Goal: Check status: Check status

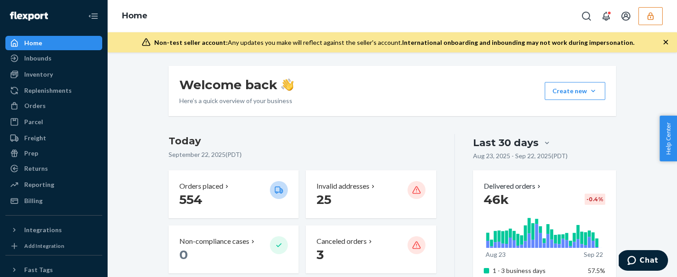
click at [521, 15] on icon "button" at bounding box center [650, 16] width 6 height 8
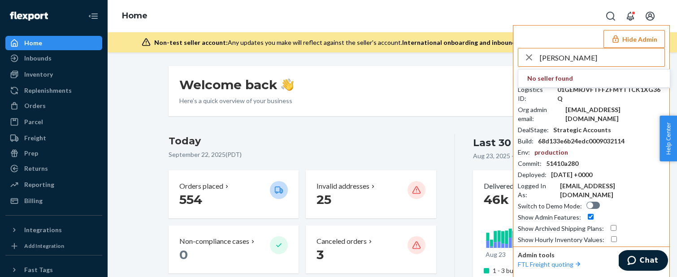
type input "jasonk"
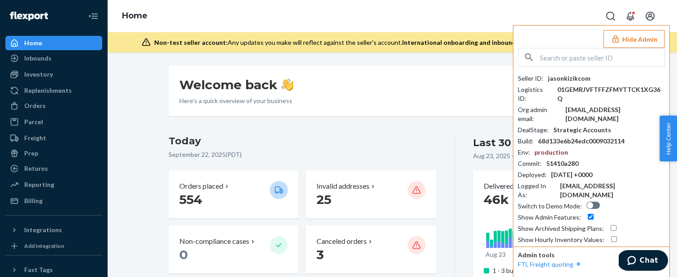
click at [521, 27] on div "Hide Admin Seller ID : jasonkizikcom Logistics ID : 01GEMRJVFTFFZFMYTTCK1XG36Q …" at bounding box center [591, 151] width 157 height 252
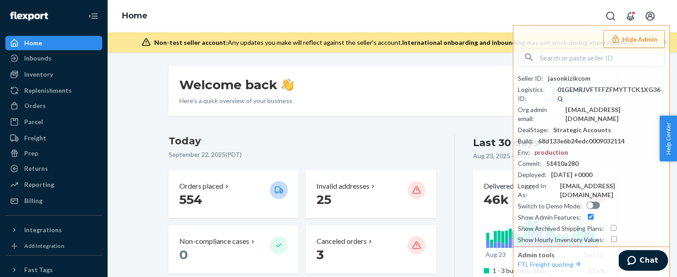
click at [521, 38] on icon "button" at bounding box center [615, 39] width 9 height 9
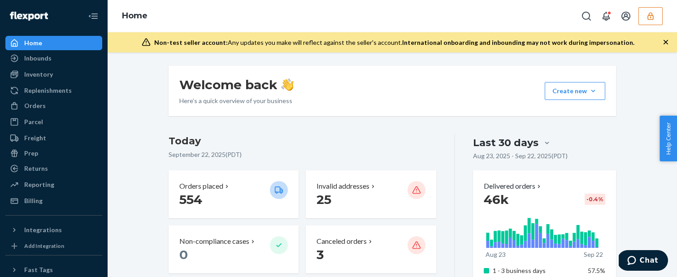
click at [521, 17] on icon "button" at bounding box center [650, 16] width 9 height 9
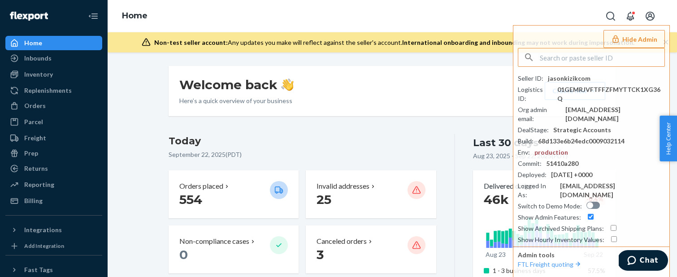
click at [521, 45] on button "Hide Admin" at bounding box center [633, 39] width 61 height 18
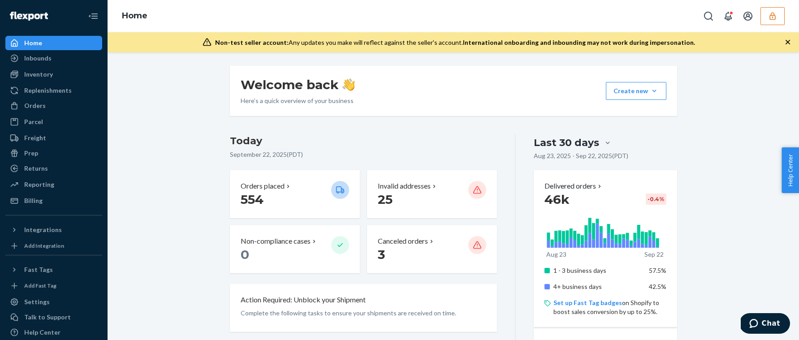
click at [521, 143] on div "Last 30 days" at bounding box center [566, 143] width 65 height 14
click at [521, 143] on input "Last 30 days" at bounding box center [555, 143] width 0 height 0
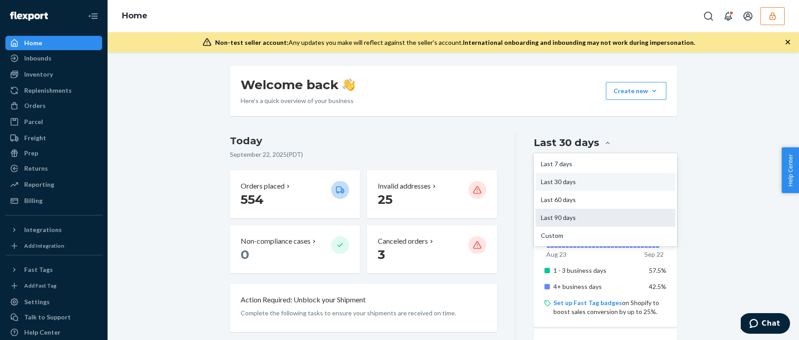
click at [521, 222] on div "Last 90 days" at bounding box center [605, 218] width 139 height 18
click at [521, 143] on input "option Last 90 days focused, 4 of 5. 5 results available. Use Up and Down to ch…" at bounding box center [555, 143] width 0 height 0
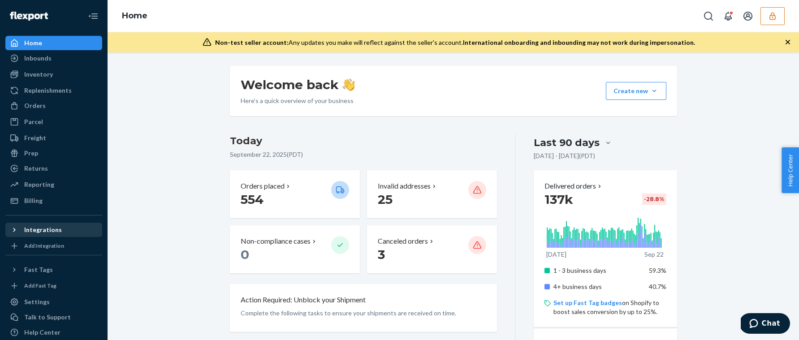
click at [60, 230] on div "Integrations" at bounding box center [53, 230] width 95 height 13
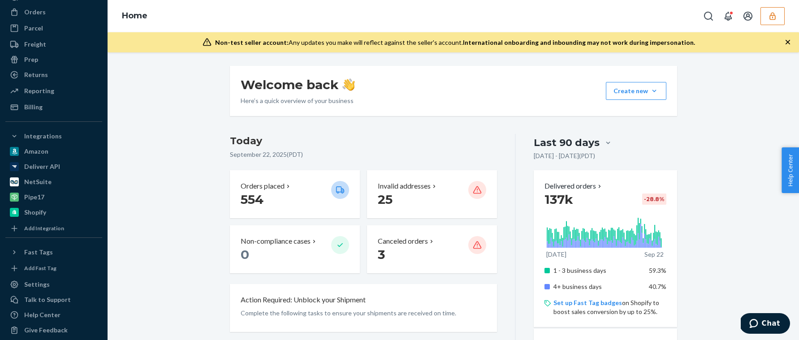
scroll to position [102, 0]
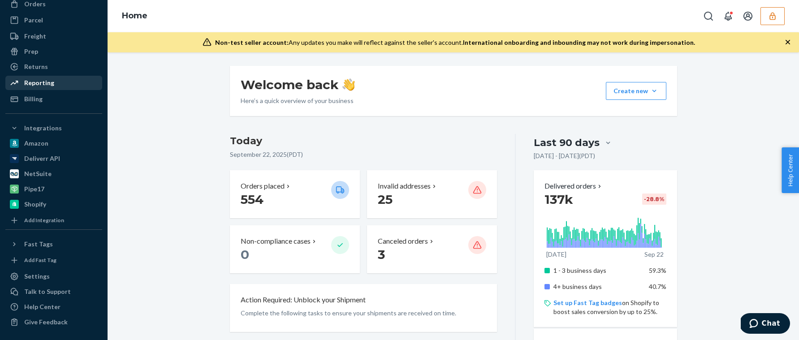
click at [39, 88] on div "Reporting" at bounding box center [53, 83] width 95 height 13
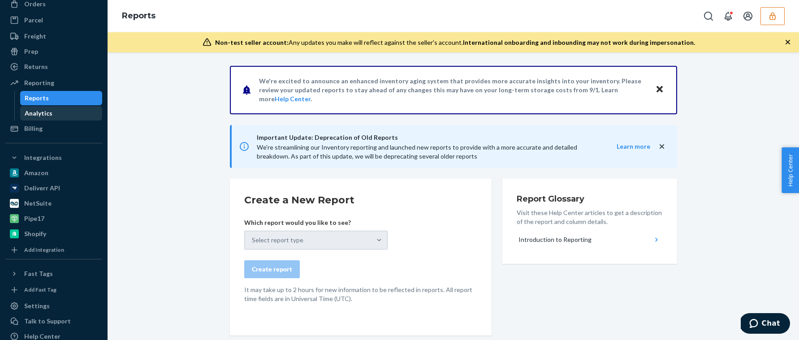
click at [38, 109] on div "Analytics" at bounding box center [39, 113] width 28 height 9
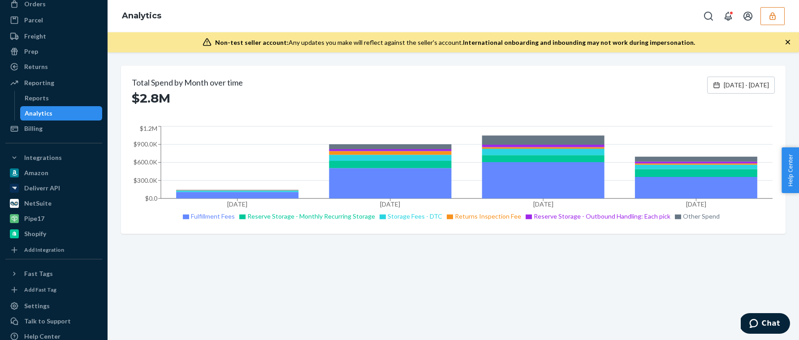
click at [517, 276] on div "Total Spend by Month over time $2.8M Jun 24, 2025 - Sep 22, 2025 Jun 2025 Jul 2…" at bounding box center [454, 196] width 692 height 288
click at [521, 19] on icon "button" at bounding box center [773, 16] width 6 height 8
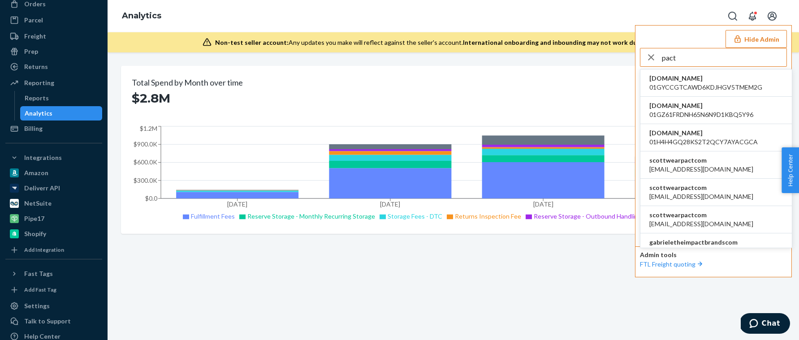
type input "pact"
click at [521, 195] on span "apowell@wearpact.com" at bounding box center [702, 196] width 104 height 9
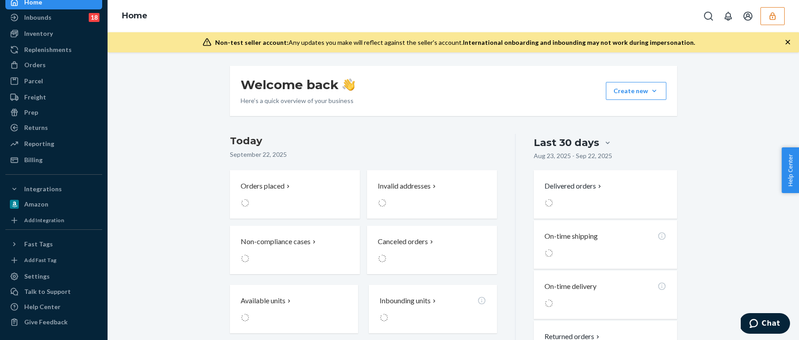
scroll to position [41, 0]
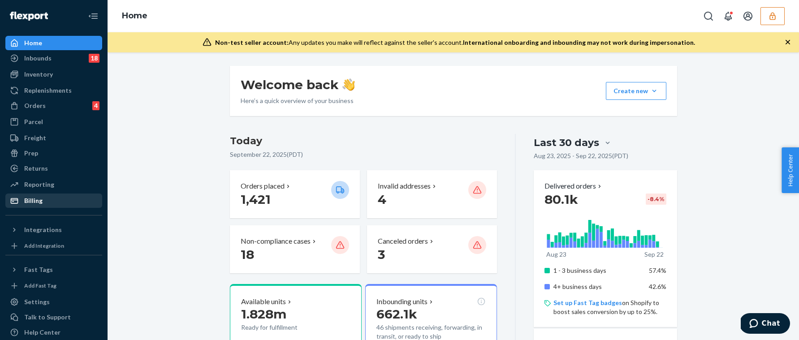
click at [42, 180] on div "Reporting" at bounding box center [39, 184] width 30 height 9
click at [39, 185] on div "Reporting" at bounding box center [39, 184] width 30 height 9
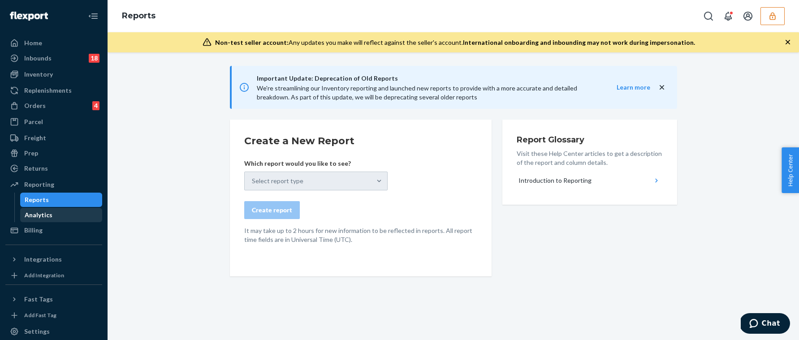
click at [35, 216] on div "Analytics" at bounding box center [39, 215] width 28 height 9
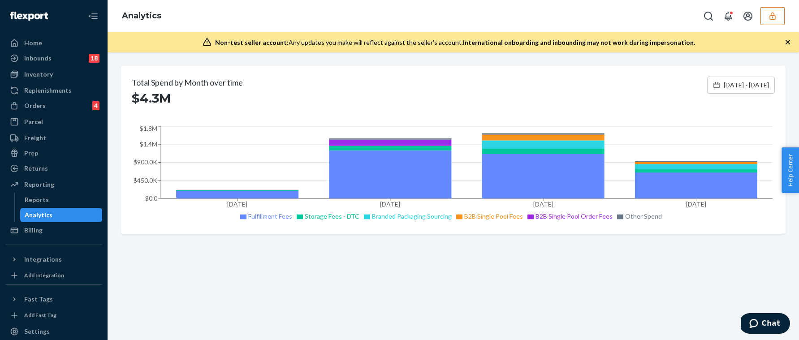
click at [399, 315] on div "Total Spend by Month over time $4.3M [DATE] - [DATE] Jun [DATE] [DATE] 2025 [DA…" at bounding box center [454, 196] width 692 height 288
click at [380, 260] on div "Total Spend by Month over time $4.3M [DATE] - [DATE] Jun [DATE] [DATE] 2025 [DA…" at bounding box center [454, 196] width 692 height 288
click at [47, 103] on div "Orders 4" at bounding box center [53, 106] width 95 height 13
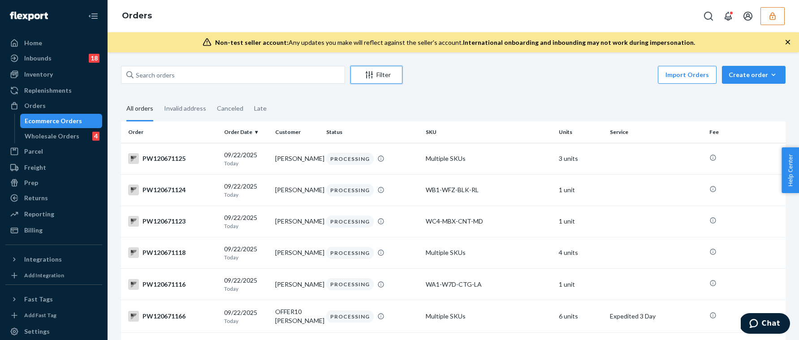
click at [386, 73] on div "Filter" at bounding box center [376, 74] width 51 height 9
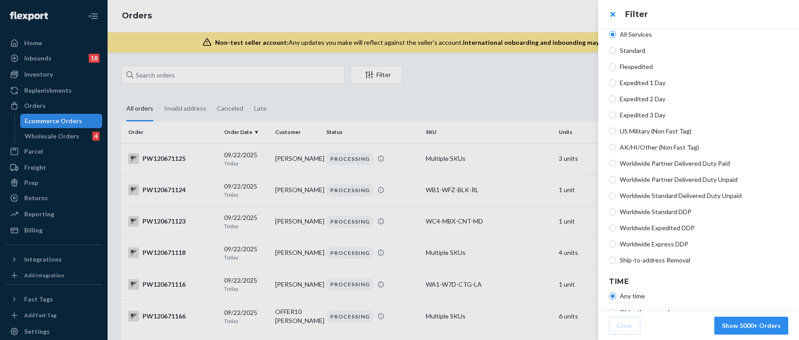
scroll to position [198, 0]
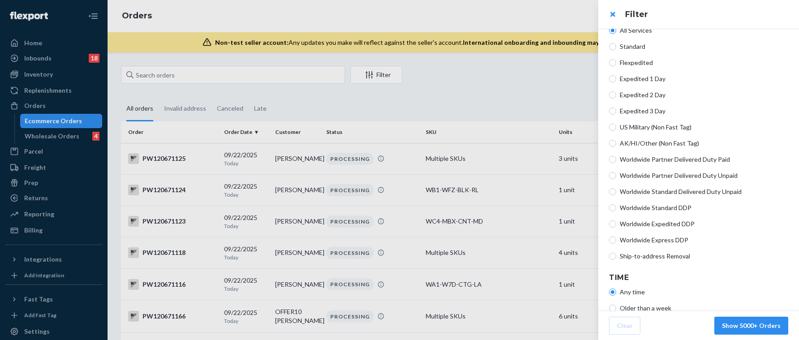
click at [637, 208] on span "Worldwide Standard DDP" at bounding box center [704, 208] width 169 height 9
click at [616, 208] on input "Worldwide Standard DDP" at bounding box center [612, 207] width 7 height 7
radio input "true"
radio input "false"
click at [667, 222] on span "Worldwide Expedited DDP" at bounding box center [704, 224] width 169 height 9
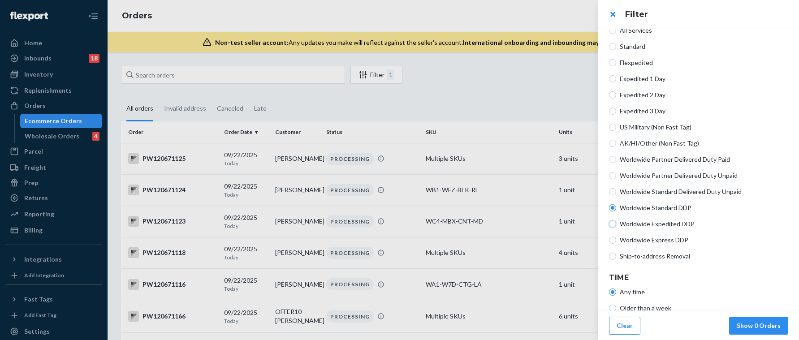
click at [616, 222] on input "Worldwide Expedited DDP" at bounding box center [612, 224] width 7 height 7
radio input "true"
radio input "false"
click at [666, 239] on span "Worldwide Express DDP" at bounding box center [704, 240] width 169 height 9
click at [616, 239] on input "Worldwide Express DDP" at bounding box center [612, 240] width 7 height 7
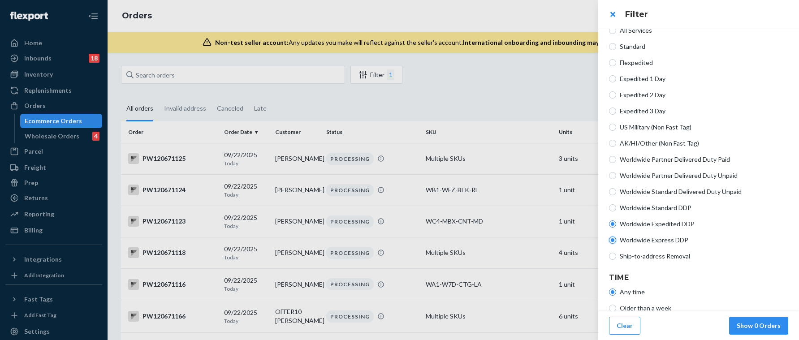
radio input "true"
radio input "false"
click at [679, 191] on span "Worldwide Standard Delivered Duty Unpaid" at bounding box center [704, 191] width 169 height 9
click at [616, 191] on input "Worldwide Standard Delivered Duty Unpaid" at bounding box center [612, 191] width 7 height 7
radio input "true"
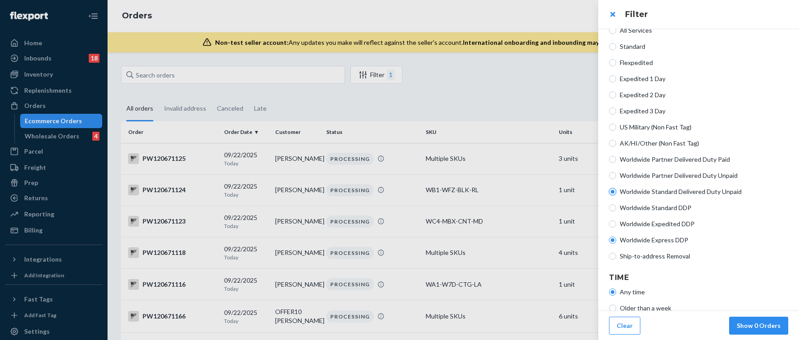
radio input "false"
click at [678, 175] on span "Worldwide Partner Delivered Duty Unpaid" at bounding box center [704, 175] width 169 height 9
click at [616, 175] on input "Worldwide Partner Delivered Duty Unpaid" at bounding box center [612, 175] width 7 height 7
radio input "true"
radio input "false"
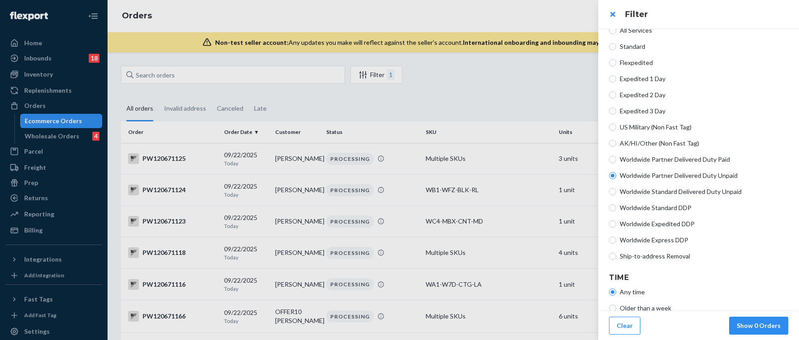
click at [678, 157] on span "Worldwide Partner Delivered Duty Paid" at bounding box center [704, 159] width 169 height 9
click at [616, 157] on input "Worldwide Partner Delivered Duty Paid" at bounding box center [612, 159] width 7 height 7
radio input "true"
radio input "false"
click at [759, 330] on button "Show 5000+ Orders" at bounding box center [752, 326] width 74 height 18
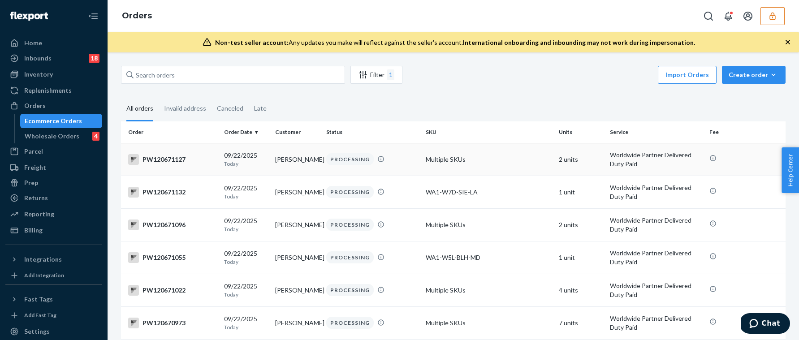
click at [502, 158] on td "Multiple SKUs" at bounding box center [488, 159] width 133 height 33
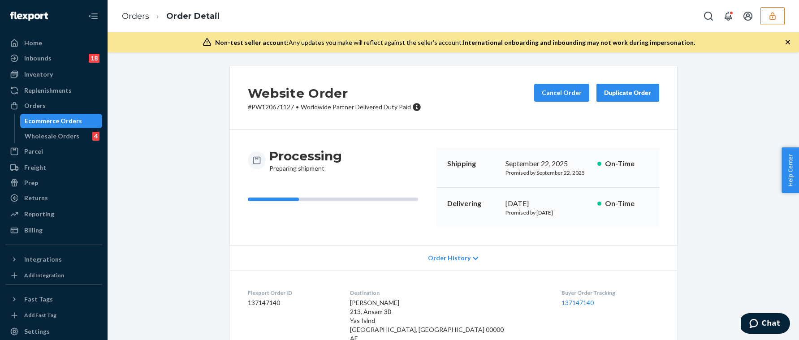
click at [457, 269] on div "Order History" at bounding box center [453, 258] width 447 height 26
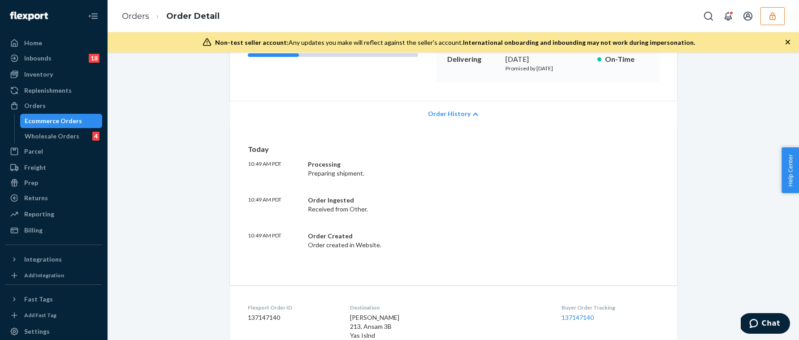
scroll to position [142, 0]
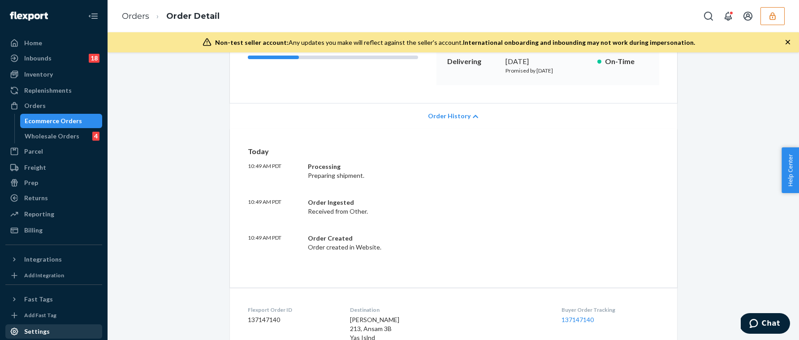
click at [47, 327] on div "Settings" at bounding box center [37, 331] width 26 height 9
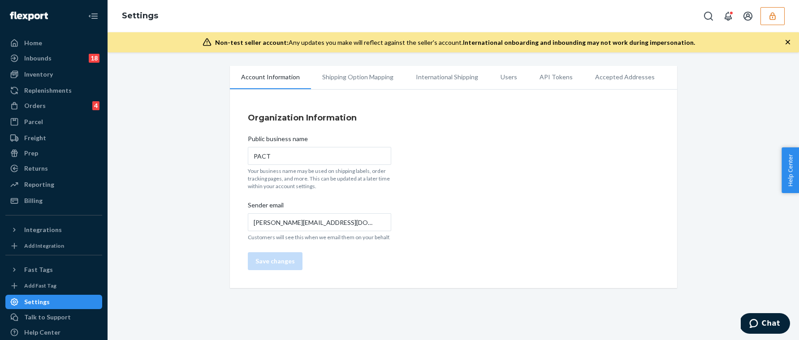
click at [442, 78] on li "International Shipping" at bounding box center [447, 77] width 85 height 22
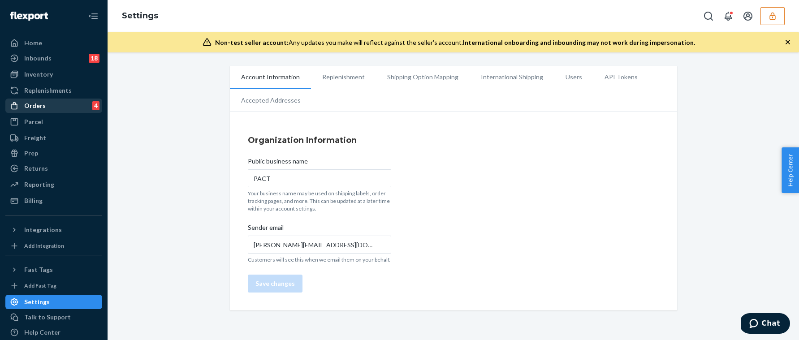
click at [58, 112] on div "Orders 4" at bounding box center [53, 106] width 95 height 13
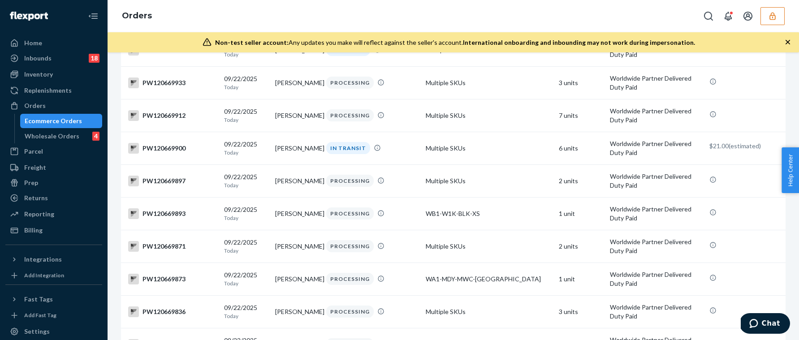
scroll to position [2122, 0]
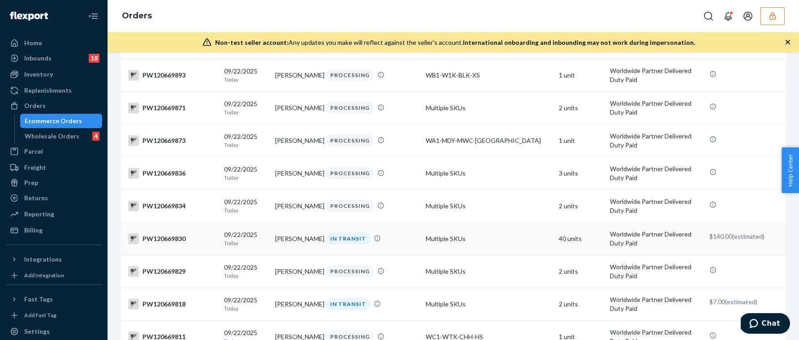
click at [409, 245] on div "IN TRANSIT" at bounding box center [373, 239] width 96 height 12
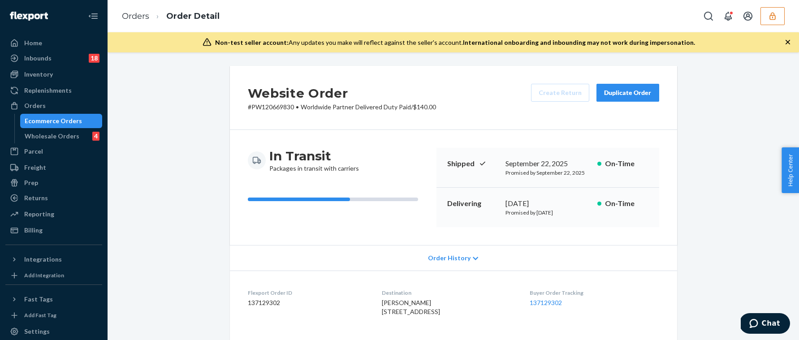
click at [441, 254] on span "Order History" at bounding box center [449, 258] width 43 height 9
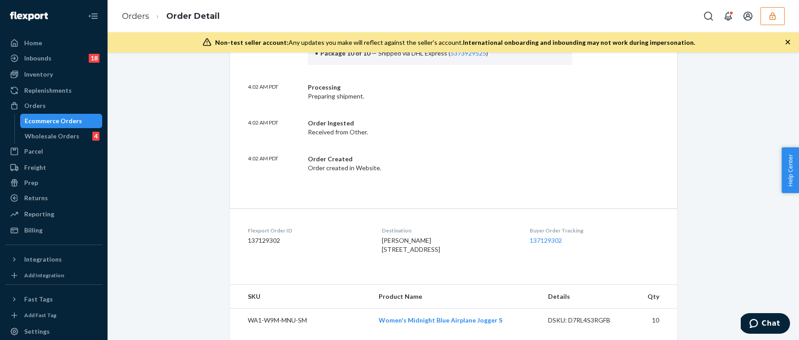
scroll to position [400, 0]
